Goal: Task Accomplishment & Management: Manage account settings

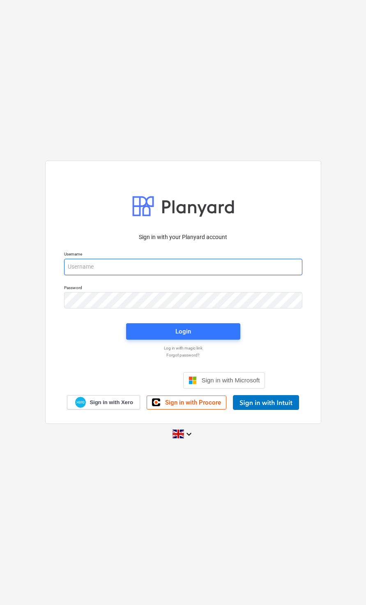
click at [74, 264] on input "email" at bounding box center [183, 267] width 238 height 16
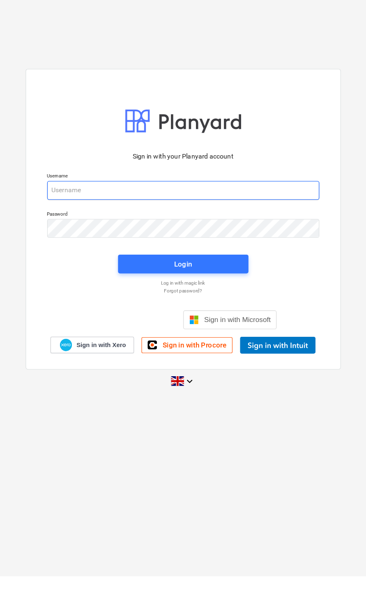
scroll to position [25, 0]
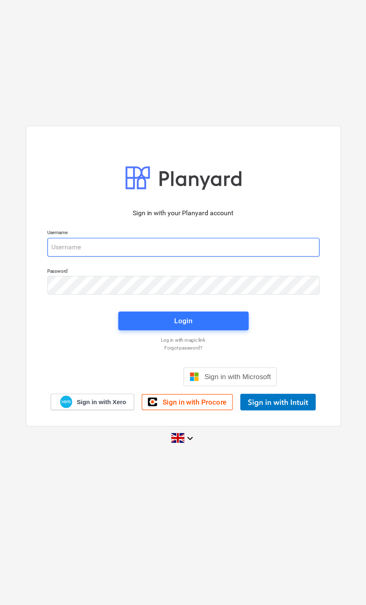
type input "[EMAIL_ADDRESS][DOMAIN_NAME]"
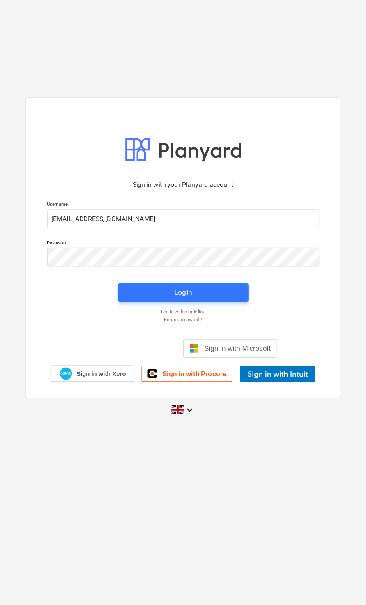
click at [191, 323] on button "Login" at bounding box center [183, 331] width 114 height 16
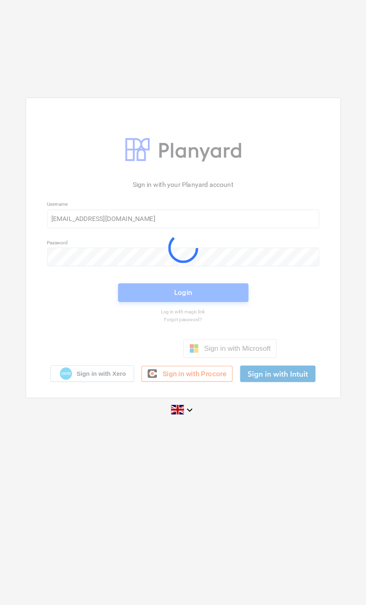
scroll to position [0, 0]
click at [195, 256] on div at bounding box center [183, 292] width 275 height 262
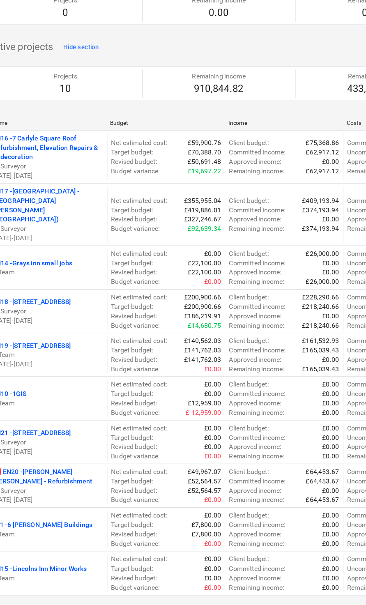
scroll to position [0, 0]
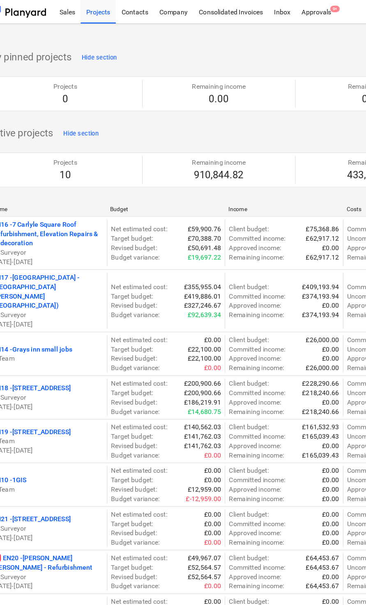
click at [286, 8] on div "Approvals 9+" at bounding box center [300, 10] width 36 height 21
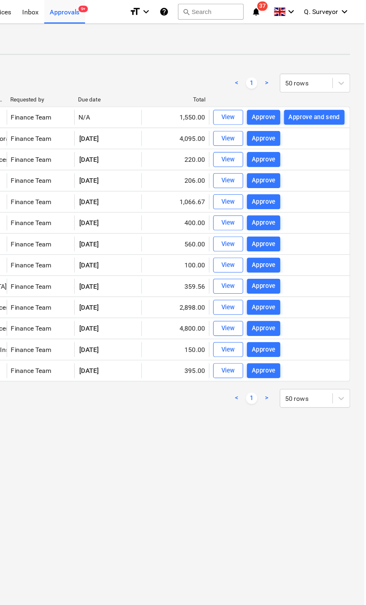
scroll to position [0, 196]
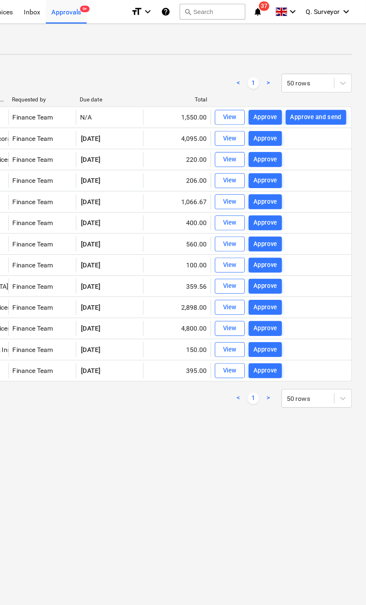
click at [300, 101] on div "Approve and send" at bounding box center [322, 102] width 45 height 9
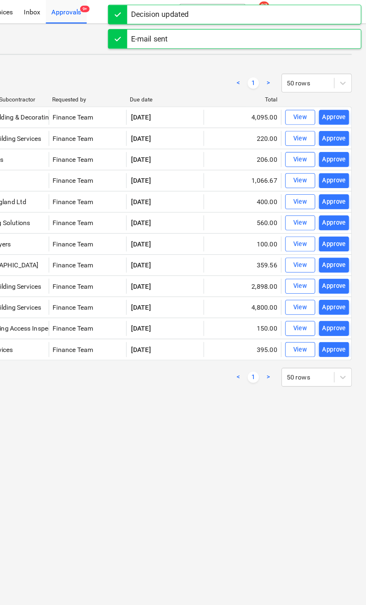
click at [328, 101] on div "Approve" at bounding box center [338, 102] width 21 height 9
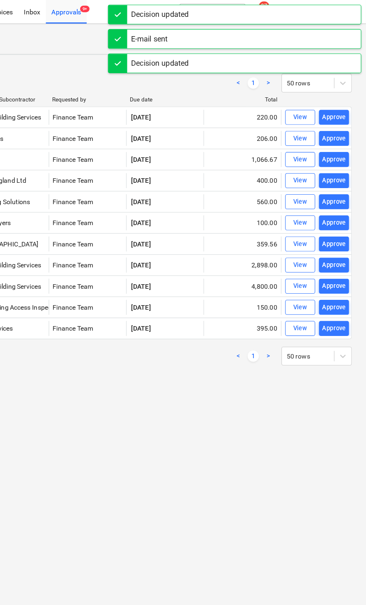
click at [325, 109] on button "Approve" at bounding box center [338, 102] width 26 height 13
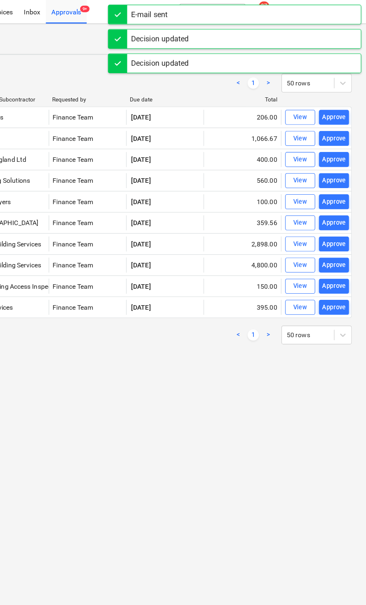
click at [328, 143] on div "Approve" at bounding box center [338, 139] width 21 height 9
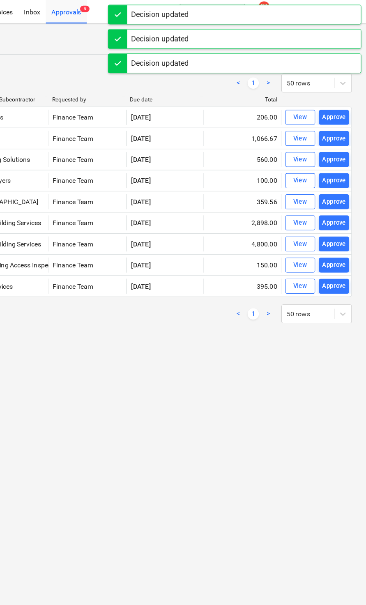
click at [328, 139] on div "Approve" at bounding box center [338, 139] width 21 height 9
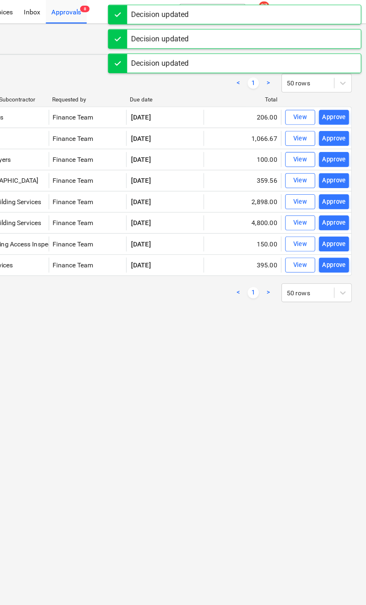
click at [325, 201] on button "Approve" at bounding box center [338, 195] width 26 height 13
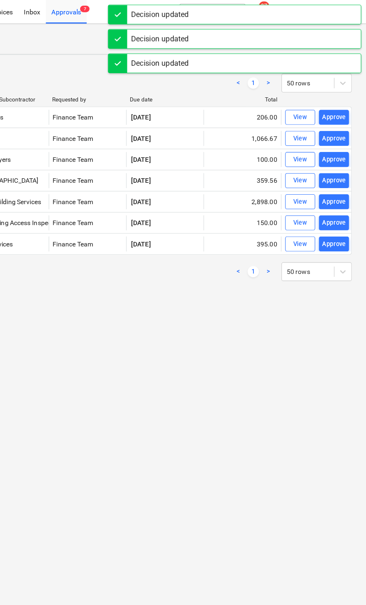
click at [325, 208] on button "Approve" at bounding box center [338, 213] width 26 height 13
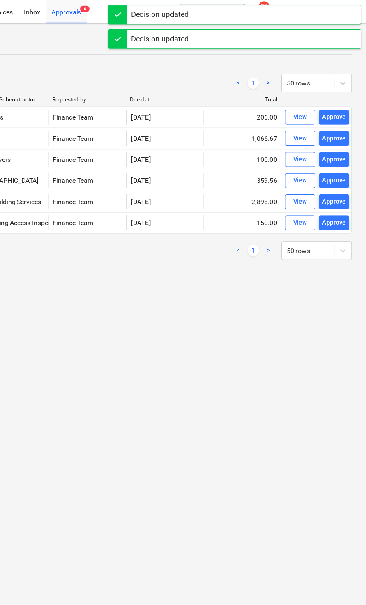
click at [328, 180] on div "Approve" at bounding box center [338, 176] width 21 height 9
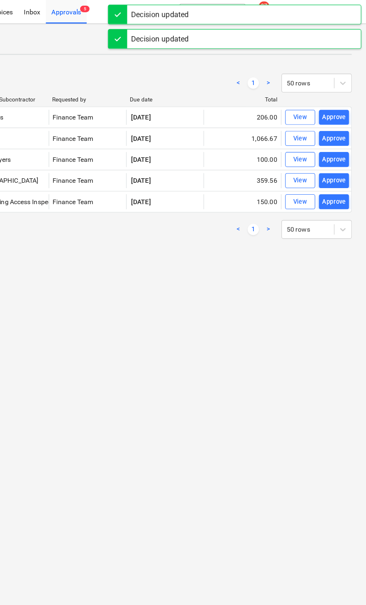
click at [328, 141] on div "Approve" at bounding box center [338, 139] width 21 height 9
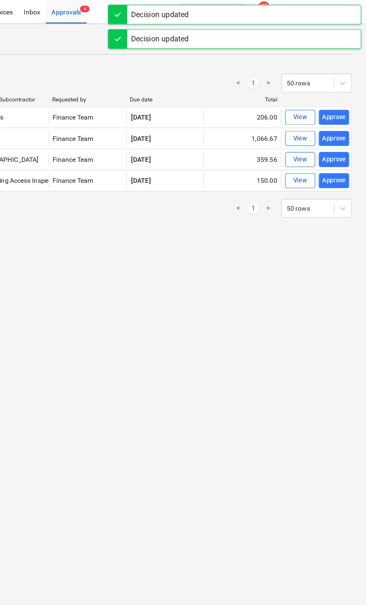
click at [328, 118] on div "Approve" at bounding box center [338, 121] width 21 height 9
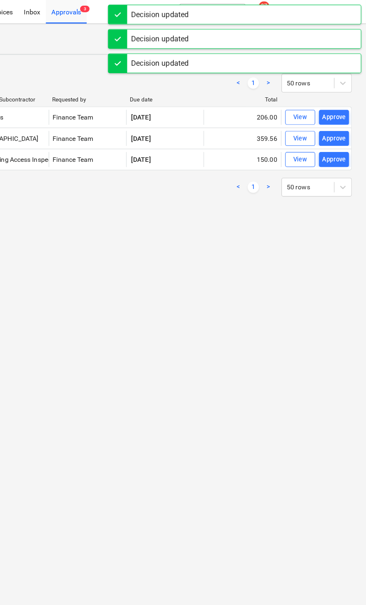
click at [328, 103] on div "Approve" at bounding box center [338, 102] width 21 height 9
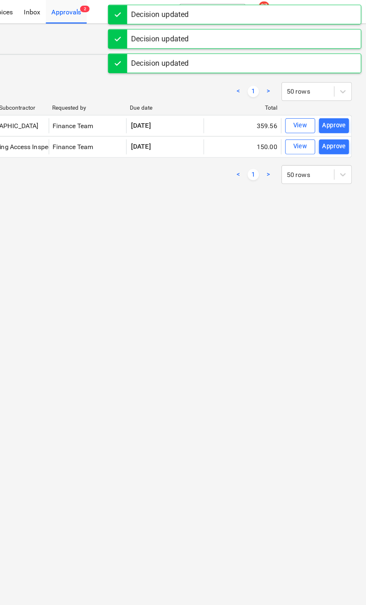
click at [325, 105] on button "Approve" at bounding box center [338, 110] width 26 height 13
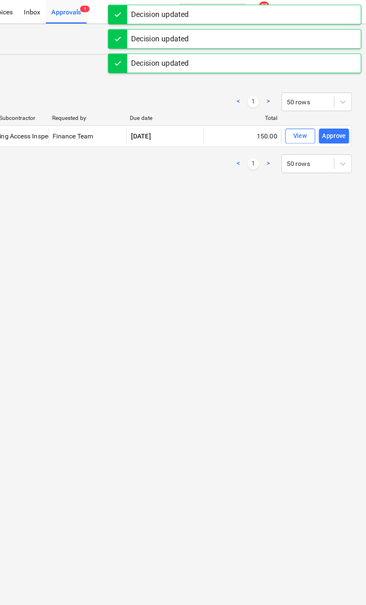
click at [328, 121] on div "Approve" at bounding box center [338, 119] width 21 height 9
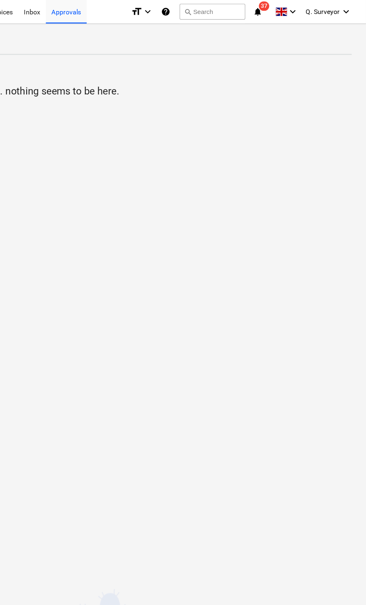
click at [238, 16] on div "format_size keyboard_arrow_down help search Search notifications 37 keyboard_ar…" at bounding box center [257, 10] width 194 height 21
click at [267, 9] on icon "notifications" at bounding box center [271, 10] width 8 height 10
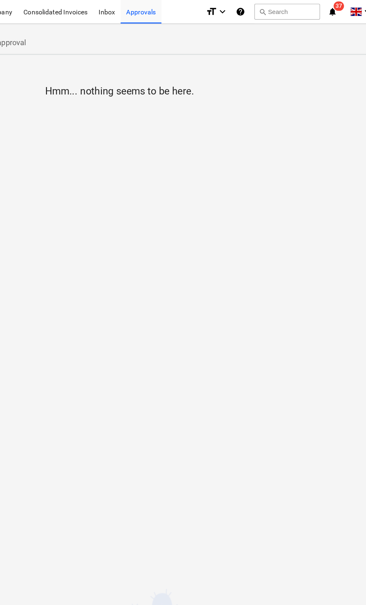
scroll to position [0, 0]
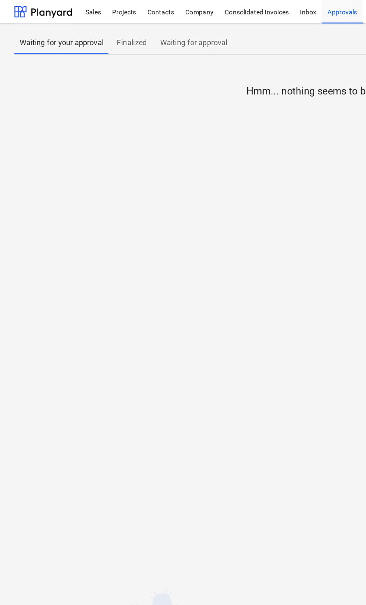
click at [105, 3] on div "Projects" at bounding box center [108, 10] width 31 height 21
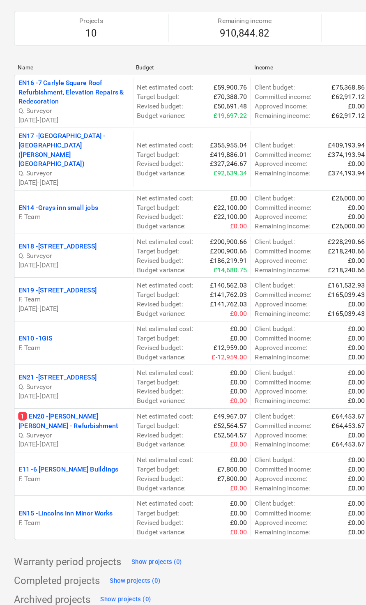
scroll to position [48, 0]
click at [73, 287] on p "EN18 - [STREET_ADDRESS]" at bounding box center [50, 291] width 69 height 8
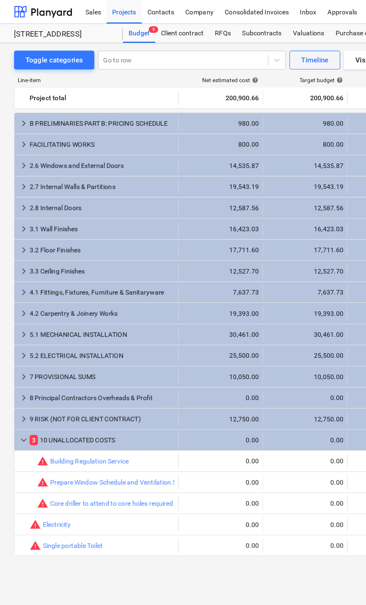
click at [231, 34] on div "Subcontracts" at bounding box center [229, 29] width 44 height 16
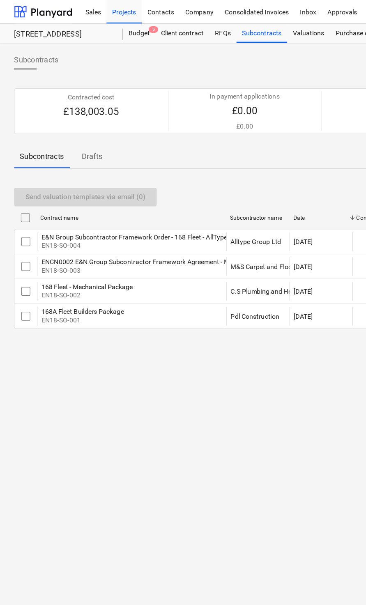
click at [20, 209] on input "checkbox" at bounding box center [22, 211] width 13 height 13
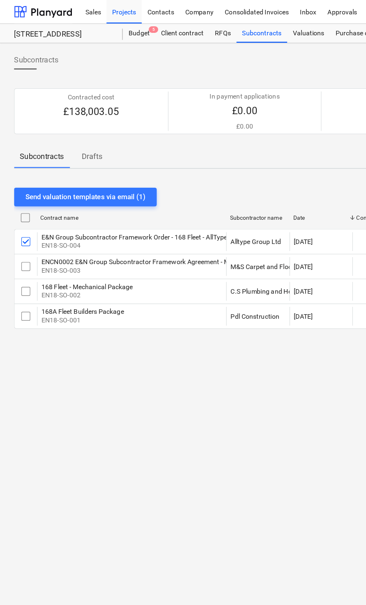
click at [21, 230] on input "checkbox" at bounding box center [22, 233] width 13 height 13
click at [23, 259] on input "checkbox" at bounding box center [22, 255] width 13 height 13
click at [22, 280] on input "checkbox" at bounding box center [22, 276] width 13 height 13
click at [32, 171] on div "Send valuation templates via email (4)" at bounding box center [74, 172] width 105 height 11
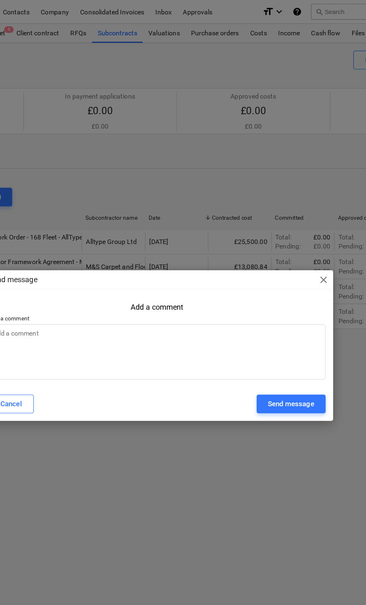
scroll to position [0, 81]
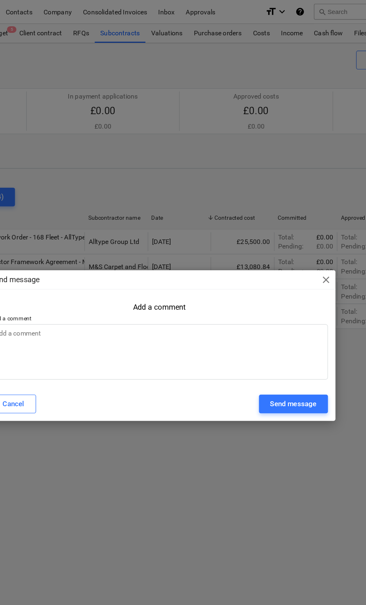
click at [280, 352] on div "Send message" at bounding box center [300, 353] width 41 height 11
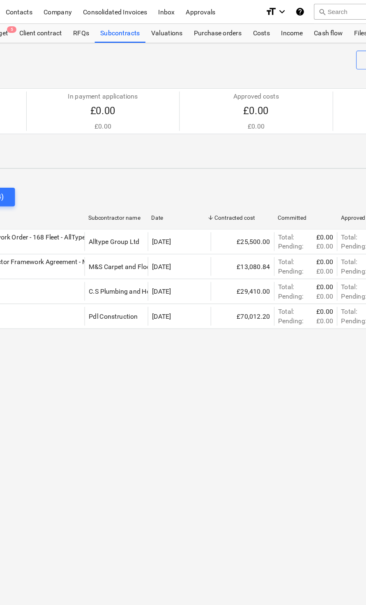
type textarea "x"
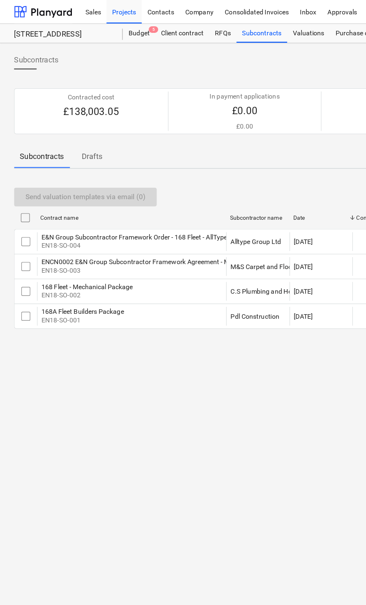
click at [157, 209] on div "E&N Group Subcontractor Framework Order - 168 Fleet - AllType.pdf" at bounding box center [122, 207] width 173 height 7
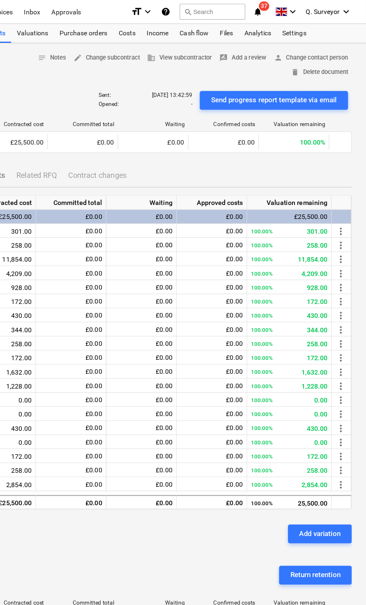
scroll to position [0, 196]
click at [175, 47] on span "business View subcontractor" at bounding box center [203, 50] width 57 height 9
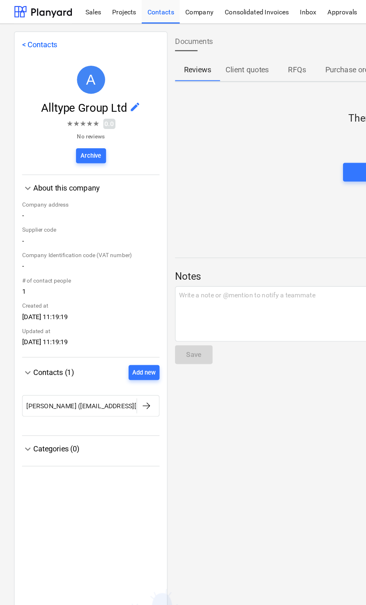
click at [131, 360] on div at bounding box center [128, 355] width 10 height 10
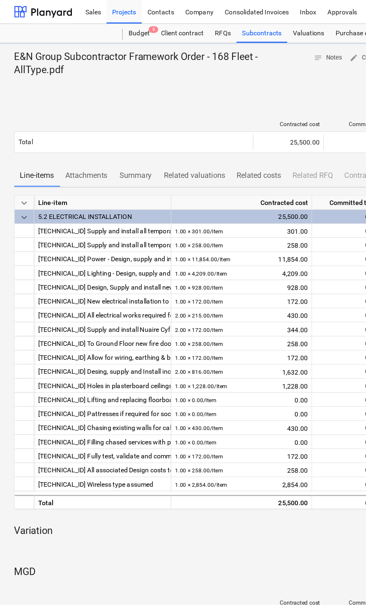
scroll to position [0, 196]
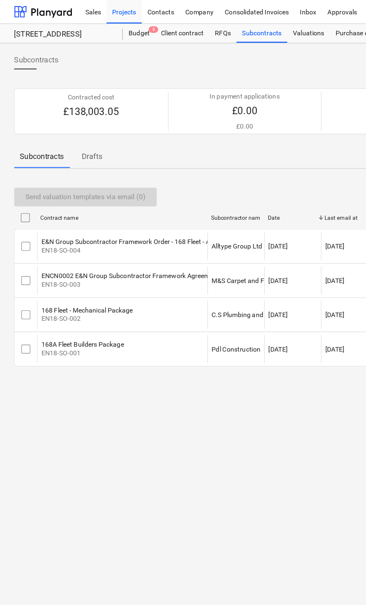
click at [154, 235] on div "ENCN0002 E&N Group Subcontractor Framework Agreement - M&S.pdf EN18-SO-003" at bounding box center [106, 245] width 149 height 25
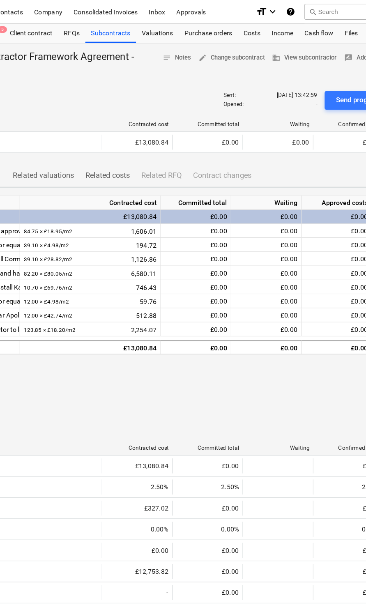
scroll to position [0, 88]
click at [282, 49] on span "business View subcontractor" at bounding box center [310, 50] width 57 height 9
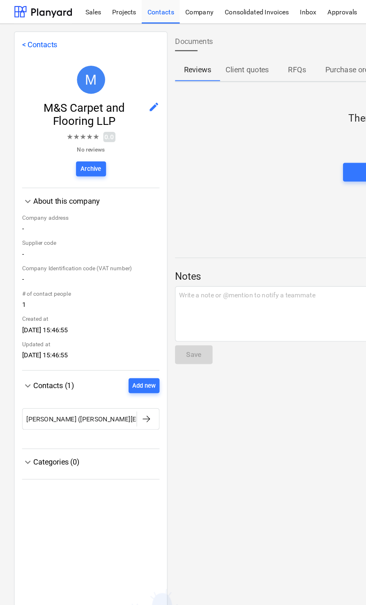
click at [132, 370] on div at bounding box center [128, 367] width 10 height 10
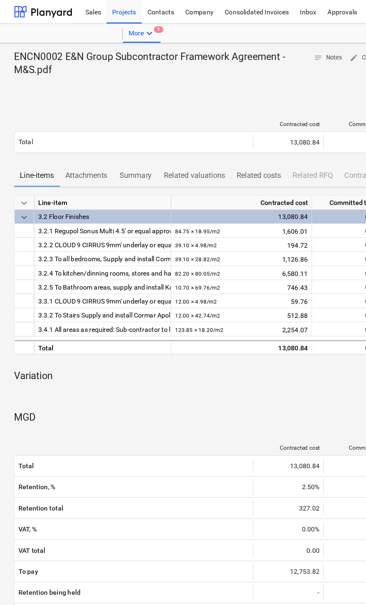
scroll to position [0, 88]
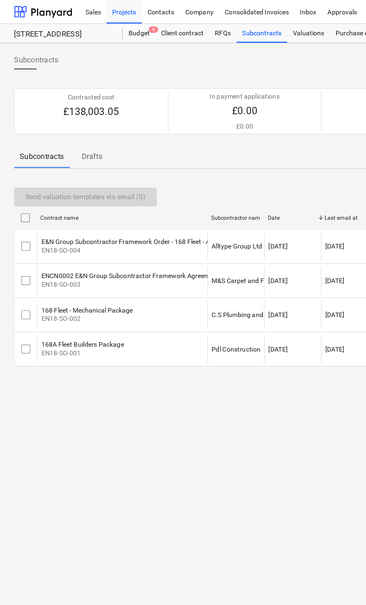
click at [104, 305] on p "EN18-SO-001" at bounding box center [72, 309] width 72 height 8
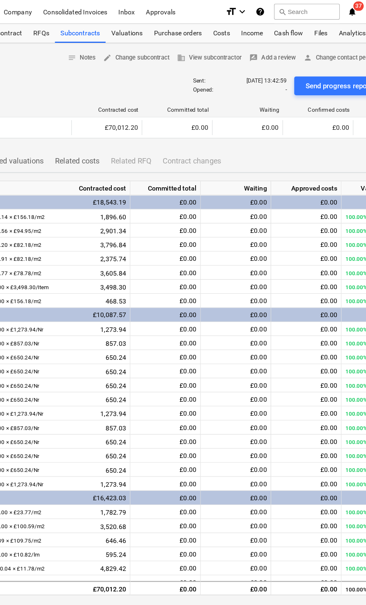
scroll to position [0, 130]
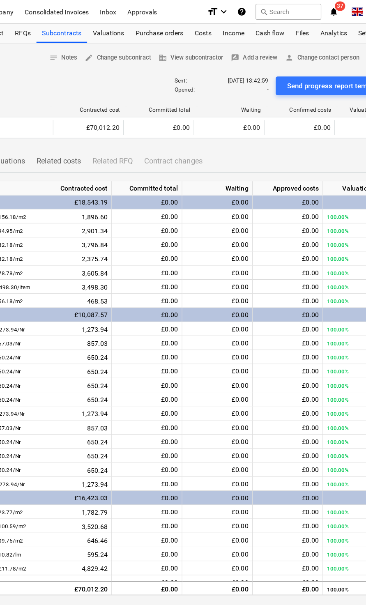
click at [185, 53] on span "business View subcontractor" at bounding box center [212, 50] width 57 height 9
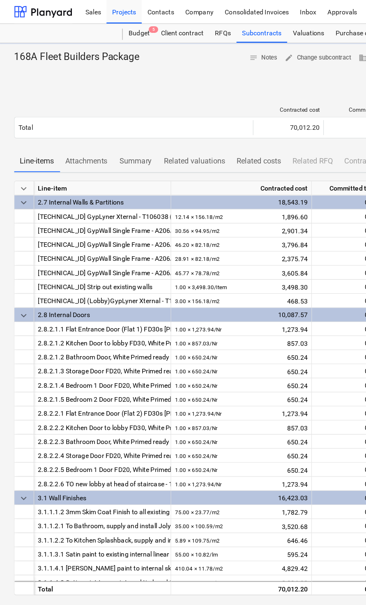
scroll to position [0, 130]
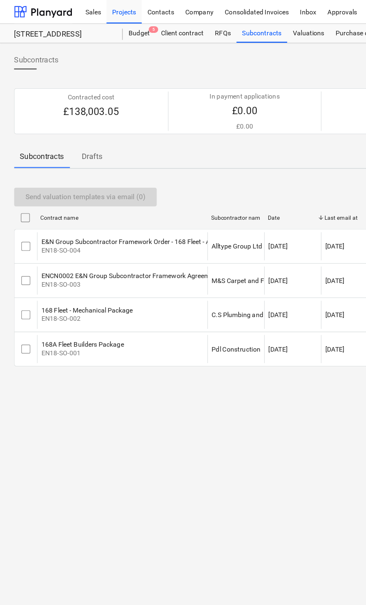
click at [110, 275] on p "EN18-SO-002" at bounding box center [76, 279] width 80 height 8
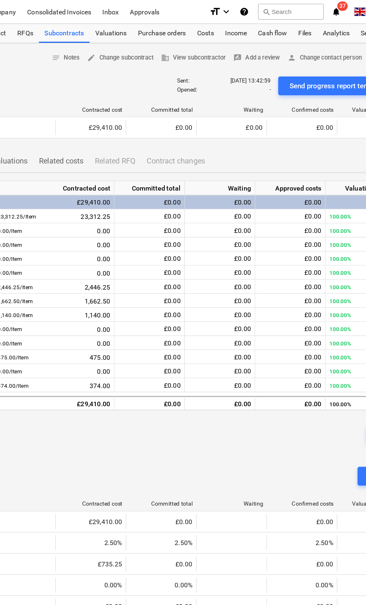
scroll to position [0, 129]
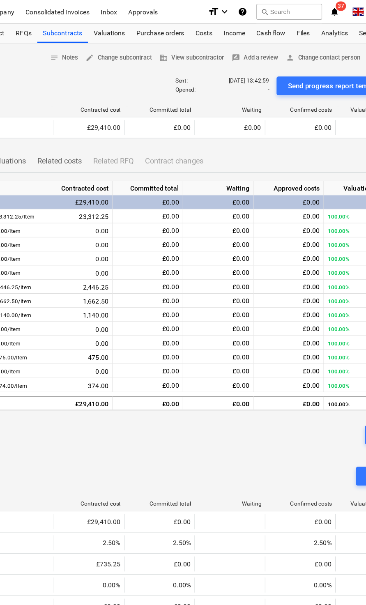
click at [185, 54] on span "business View subcontractor" at bounding box center [213, 50] width 57 height 9
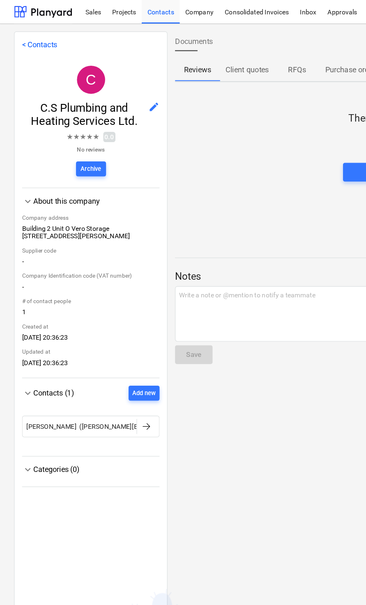
click at [257, 427] on div "Documents [STREET_ADDRESS] Reviews Client quotes RFQs Purchase orders Subcontra…" at bounding box center [352, 312] width 410 height 569
click at [109, 13] on div "Projects" at bounding box center [108, 10] width 31 height 21
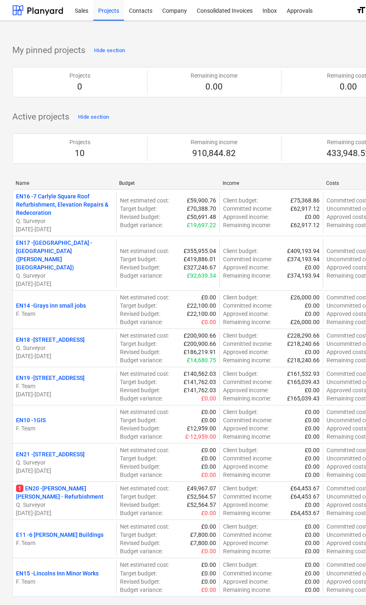
click at [32, 484] on p "1 EN20 - Atkin Chambers - Refurbishment" at bounding box center [64, 492] width 97 height 16
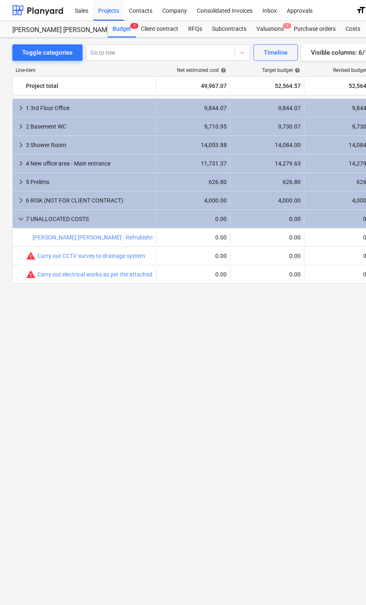
click at [272, 23] on div "Valuations 1" at bounding box center [269, 29] width 37 height 16
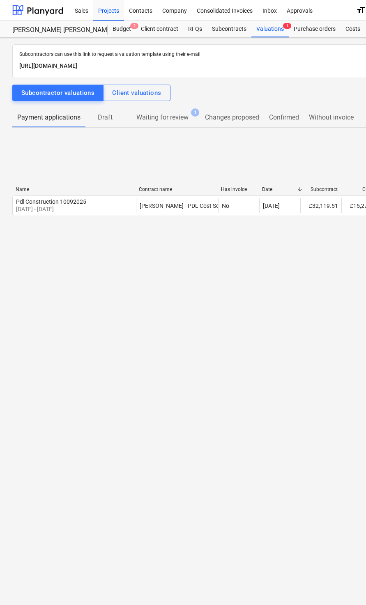
click at [159, 125] on button "Waiting for review 1" at bounding box center [162, 118] width 75 height 20
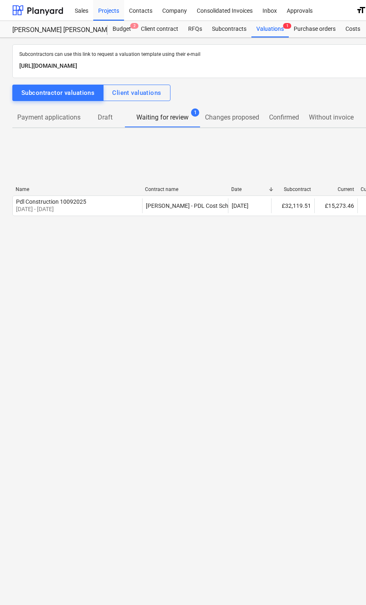
click at [65, 208] on p "01 Sep 2025 - 30 Sep 2025" at bounding box center [51, 209] width 70 height 8
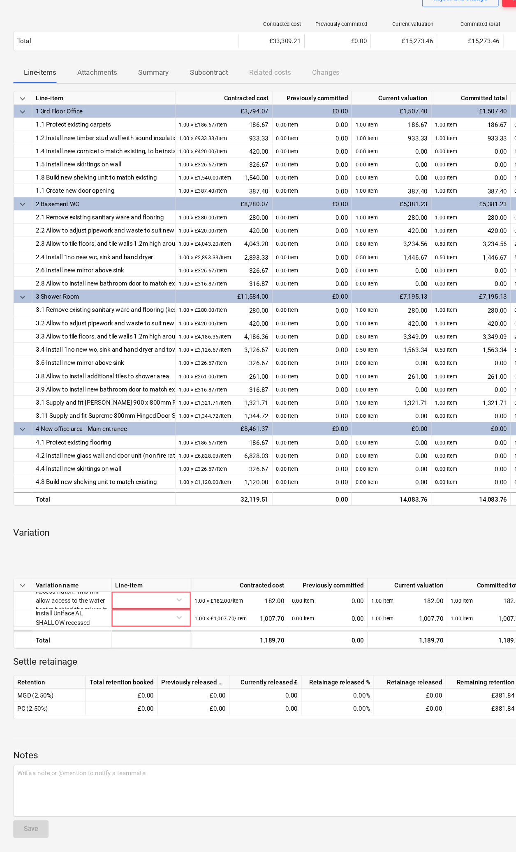
scroll to position [32, 0]
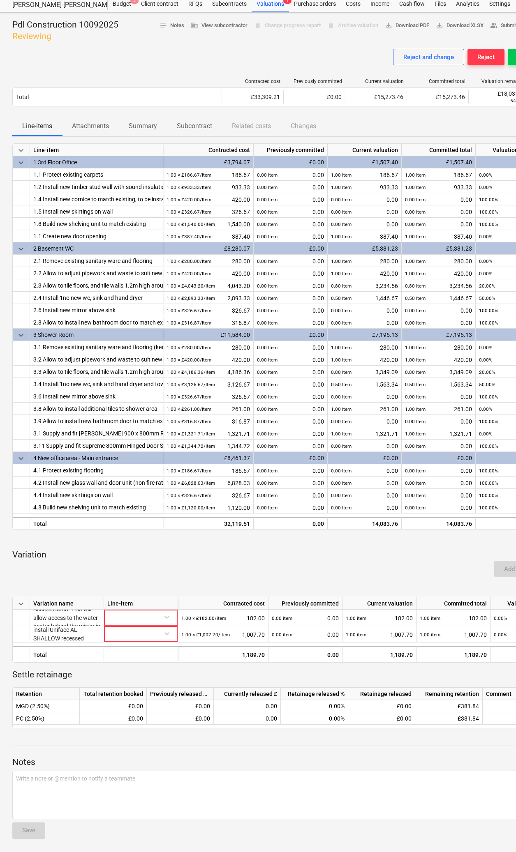
click at [60, 605] on p "Supply and install Tile Access Hatch. This will allow access to the water heate…" at bounding box center [66, 617] width 67 height 41
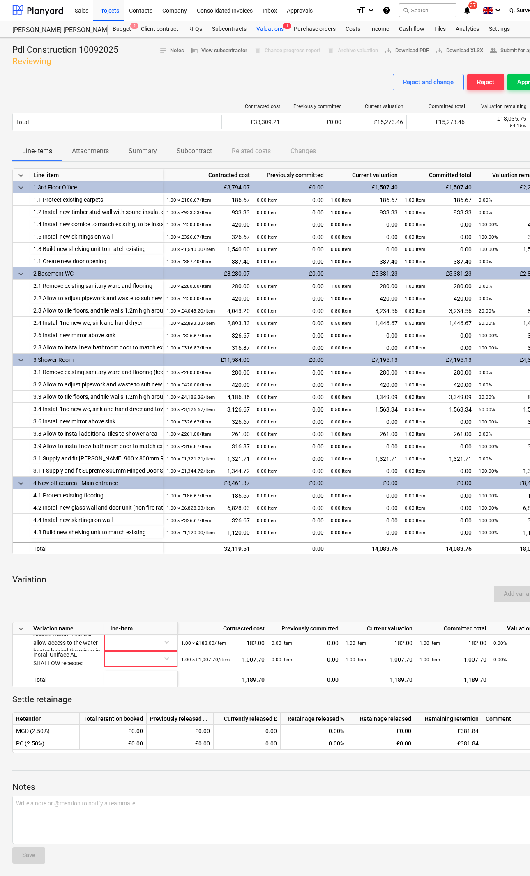
click at [85, 647] on p "Supply and install Tile Access Hatch. This will allow access to the water heate…" at bounding box center [66, 642] width 67 height 41
click at [88, 642] on p "Supply and install Tile Access Hatch. This will allow access to the water heate…" at bounding box center [66, 642] width 67 height 41
copy p "Access Hatch. This will allow access to the water heater behind the mirror"
click at [82, 657] on p "Remove existing manhole cover and supply and install Uniface AL SHALLOW recesse…" at bounding box center [66, 658] width 67 height 49
